Goal: Find specific page/section: Find specific page/section

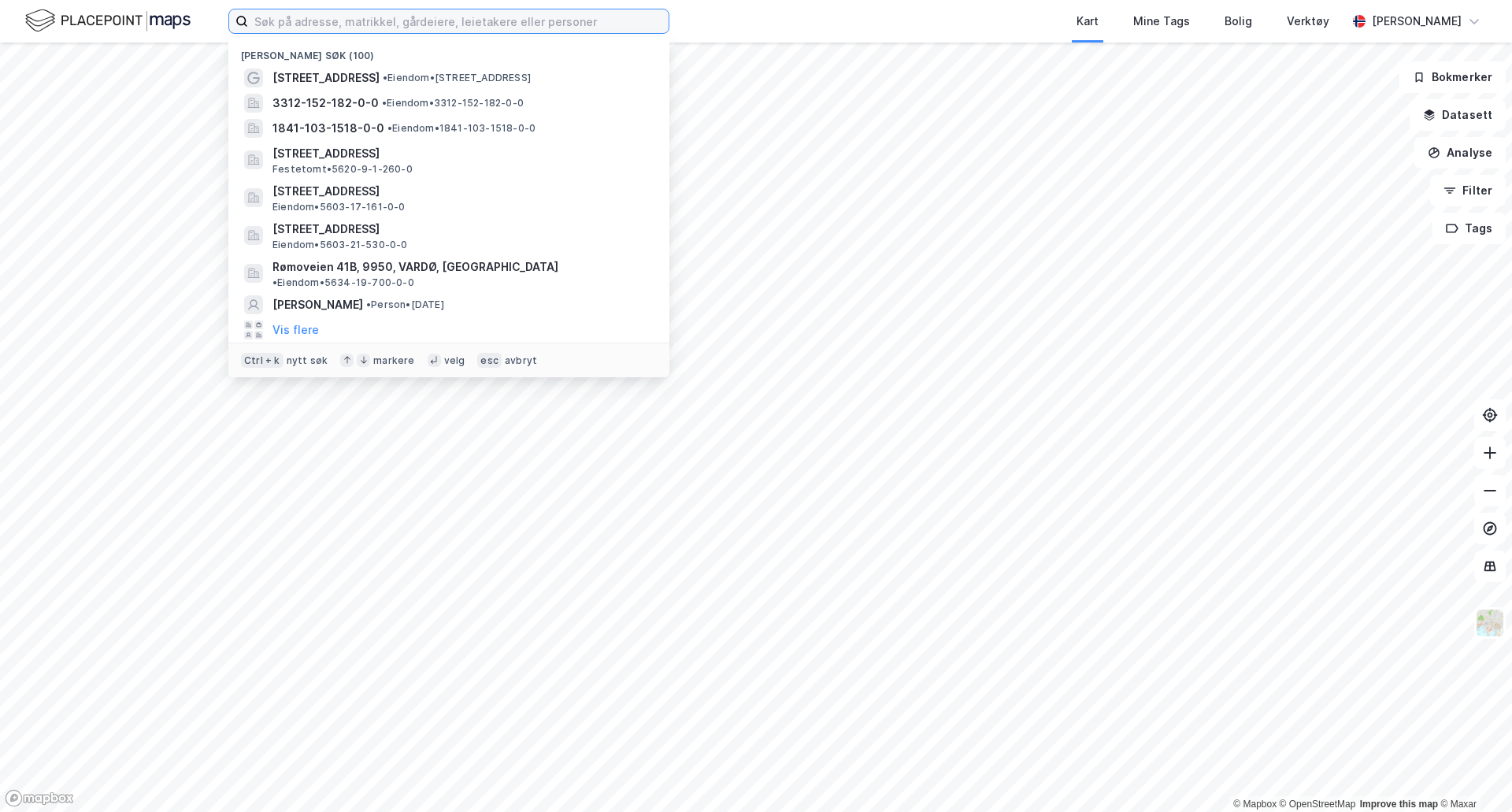
click at [349, 21] on input at bounding box center [458, 21] width 420 height 23
paste input "gnr. 9, bnr. 1, fnr. 260 i"
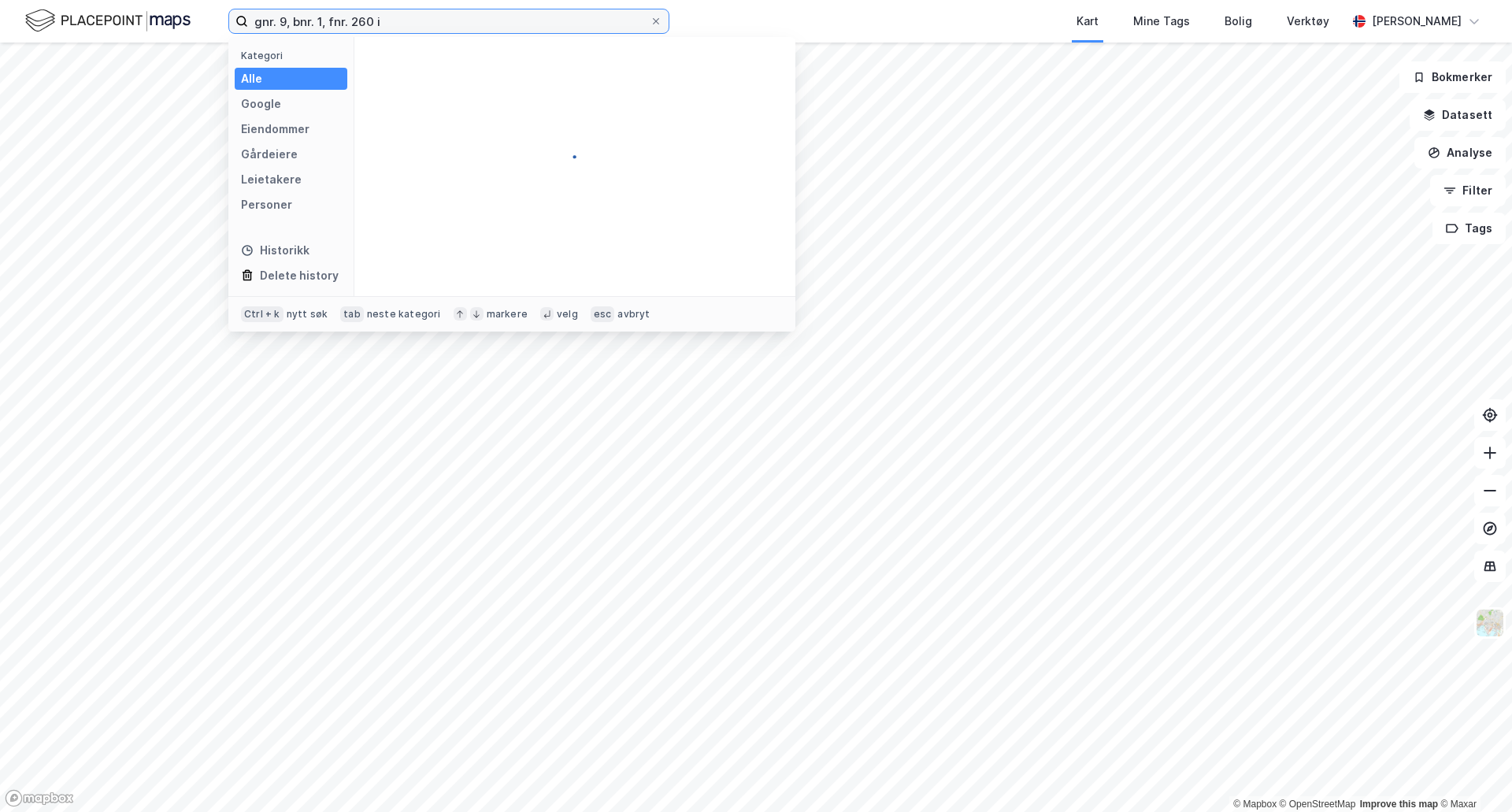
click at [373, 12] on input "gnr. 9, bnr. 1, fnr. 260 i" at bounding box center [448, 21] width 401 height 23
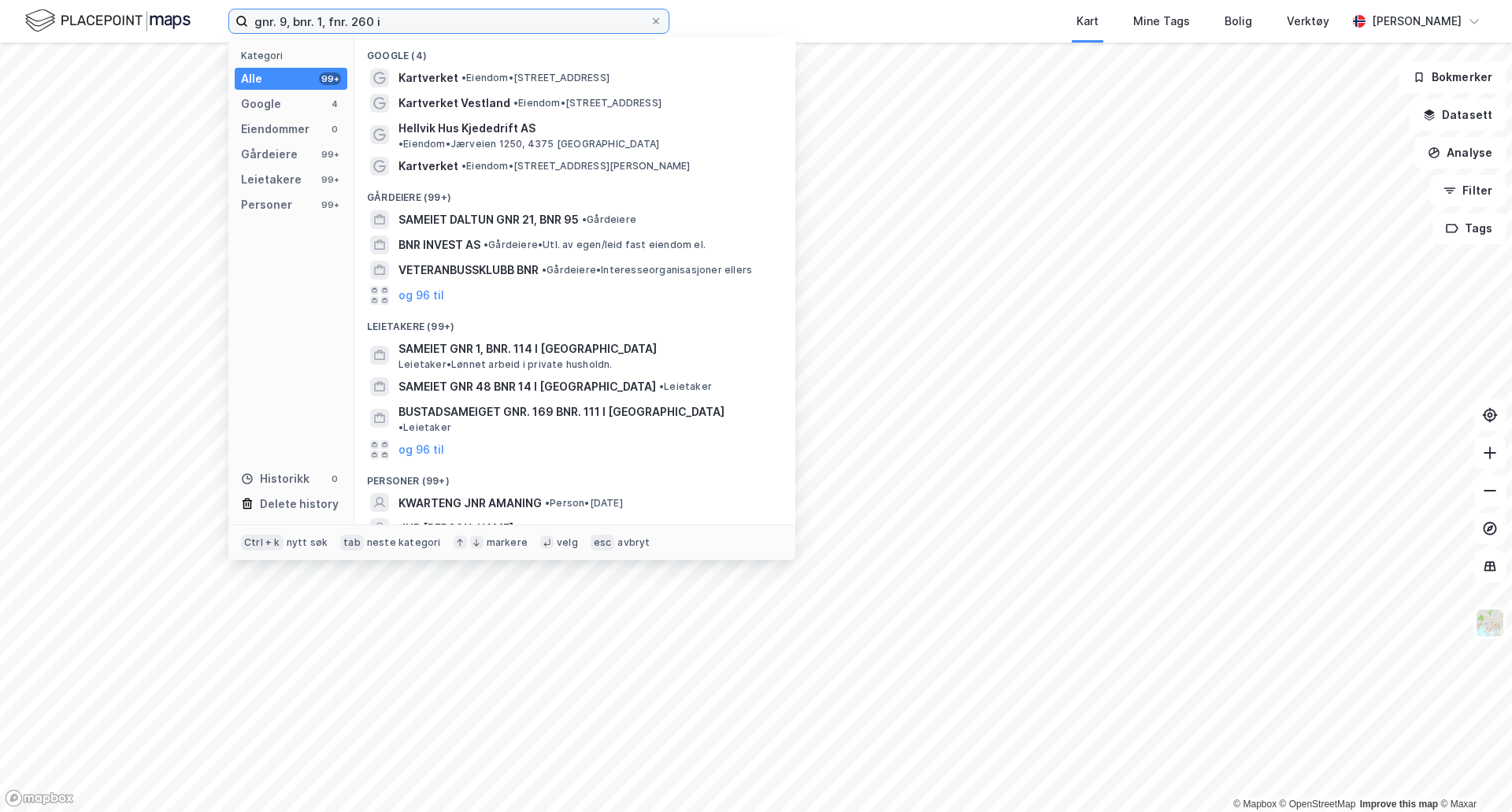
click at [212, 15] on div "gnr. 9, bnr. 1, fnr. 260 i Kategori Alle 99+ Google 4 Eiendommer 0 Gårdeiere 99…" at bounding box center [756, 21] width 1512 height 42
click at [285, 30] on input "gnr. 9, bnr. 1, fnr. 260 i" at bounding box center [448, 21] width 401 height 23
click at [288, 25] on input "gnr. 9, bnr. 1, fnr. 260 i" at bounding box center [448, 21] width 401 height 23
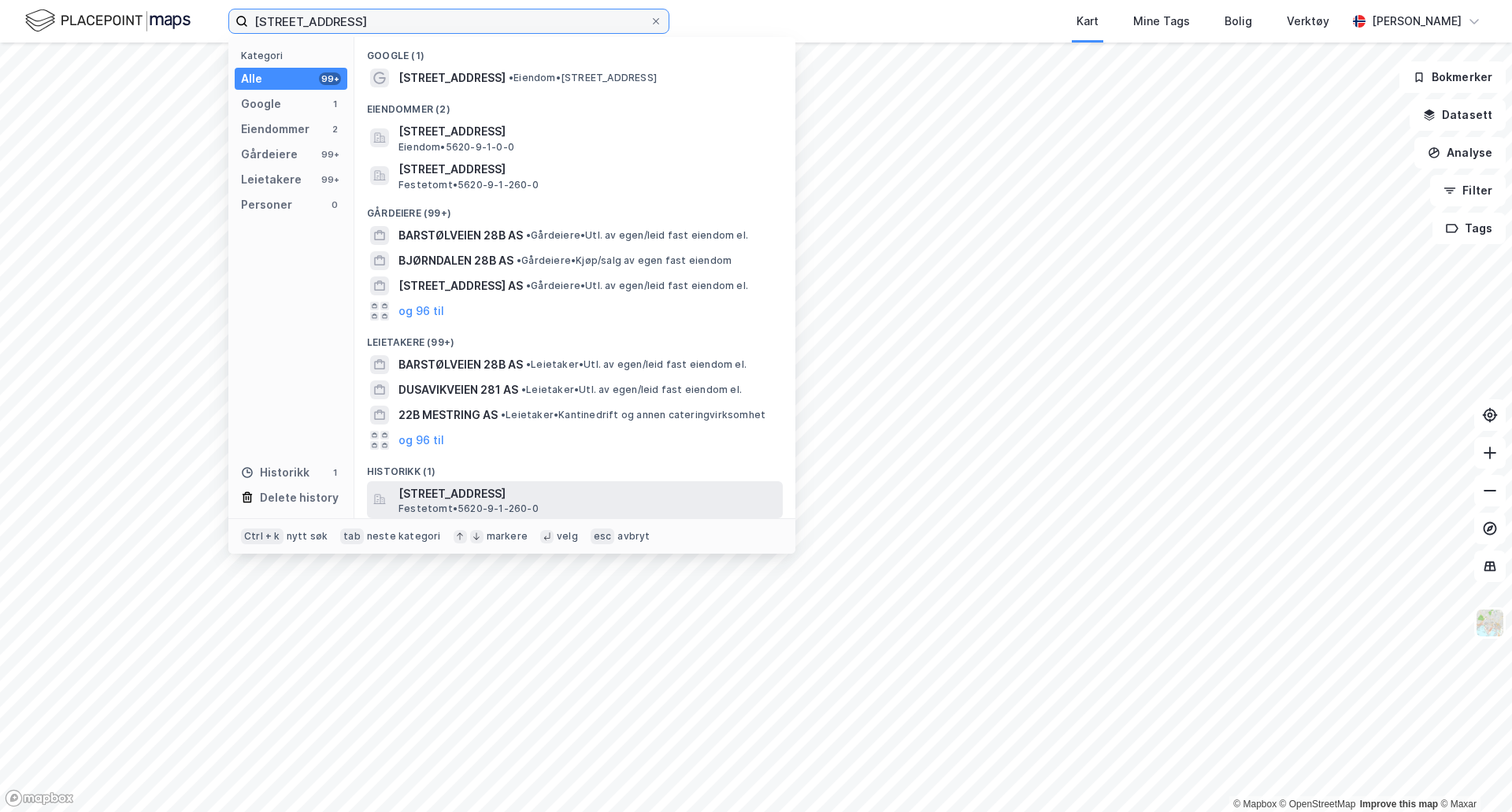
type input "[STREET_ADDRESS]"
click at [666, 494] on span "[STREET_ADDRESS]" at bounding box center [588, 494] width 378 height 19
